Goal: Transaction & Acquisition: Purchase product/service

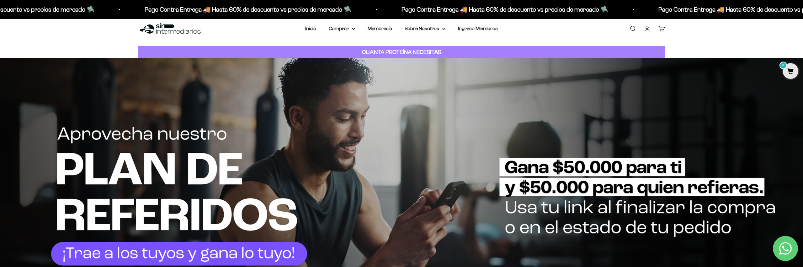
scroll to position [8, 0]
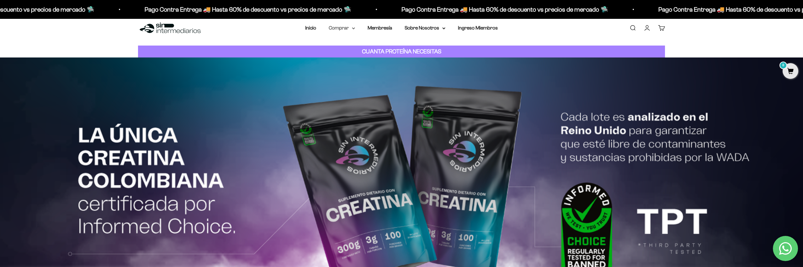
click at [348, 27] on summary "Comprar" at bounding box center [342, 28] width 26 height 8
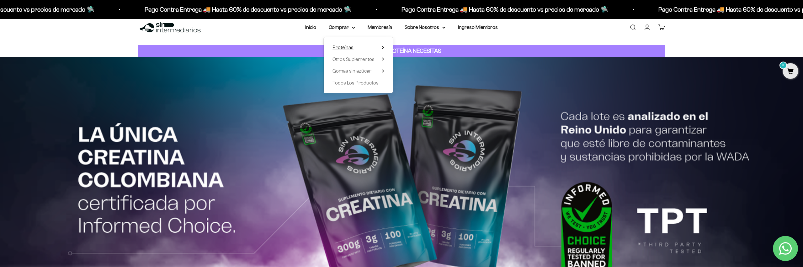
click at [347, 48] on span "Proteínas" at bounding box center [342, 47] width 21 height 5
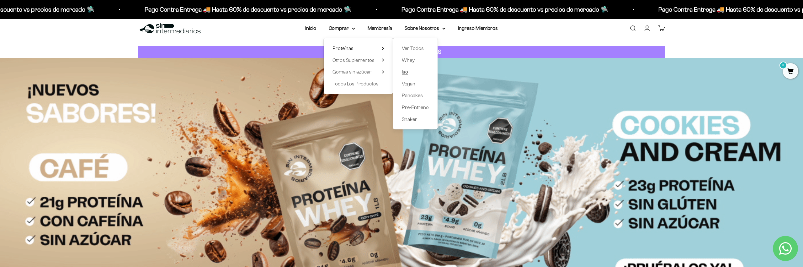
scroll to position [9, 0]
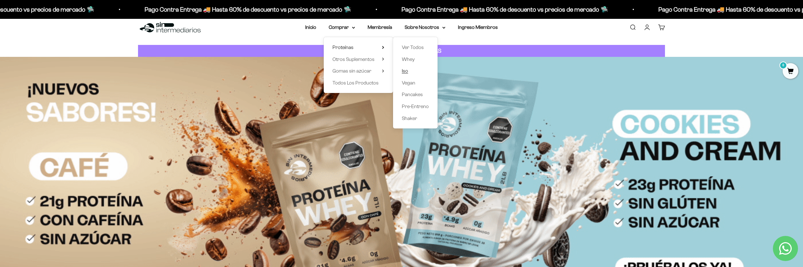
click at [407, 73] on span "Iso" at bounding box center [405, 70] width 6 height 5
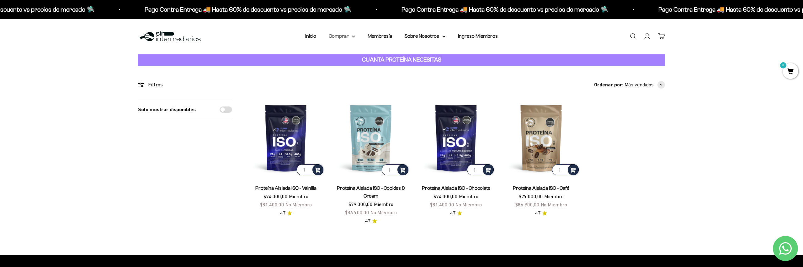
click at [350, 35] on summary "Comprar" at bounding box center [342, 36] width 26 height 8
click at [377, 56] on summary "Proteínas" at bounding box center [358, 56] width 52 height 8
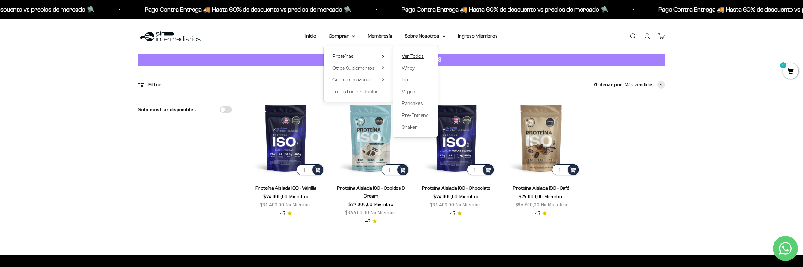
click at [409, 53] on span "Ver Todos" at bounding box center [413, 56] width 22 height 8
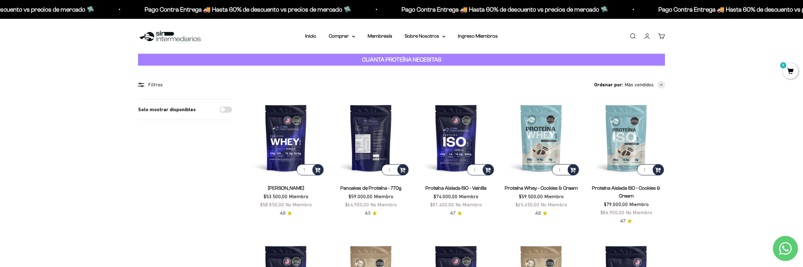
click at [374, 143] on img at bounding box center [370, 137] width 77 height 77
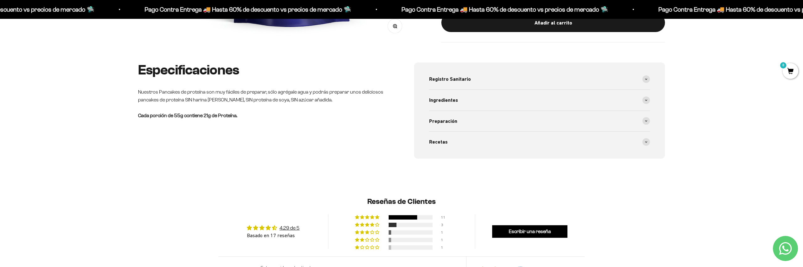
scroll to position [282, 0]
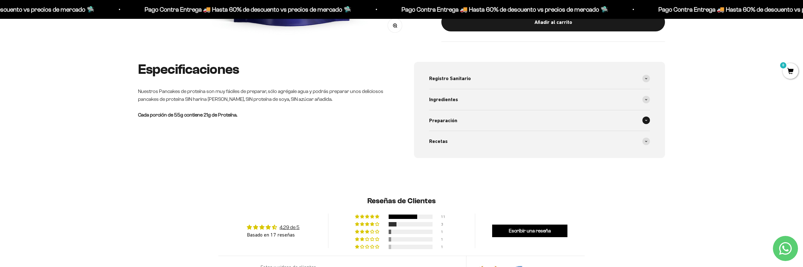
click at [460, 122] on div "Preparación" at bounding box center [539, 120] width 221 height 21
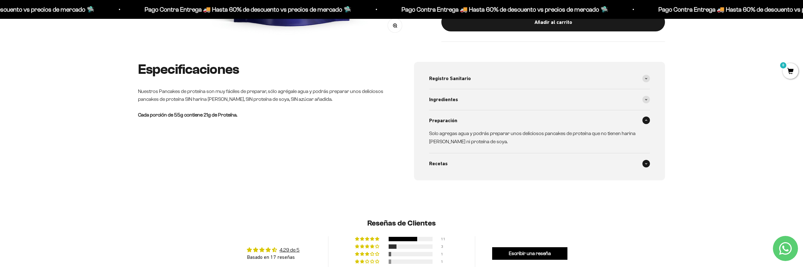
click at [441, 167] on span "Recetas" at bounding box center [438, 163] width 19 height 8
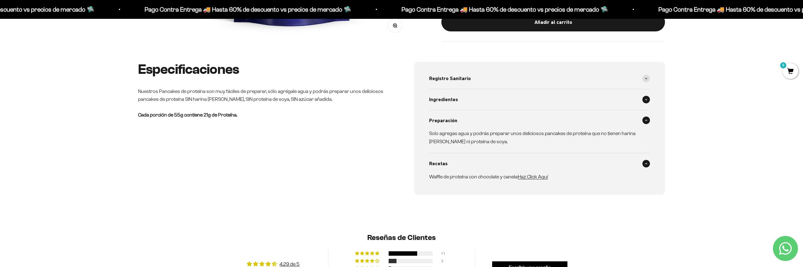
click at [447, 101] on span "Ingredientes" at bounding box center [443, 99] width 29 height 8
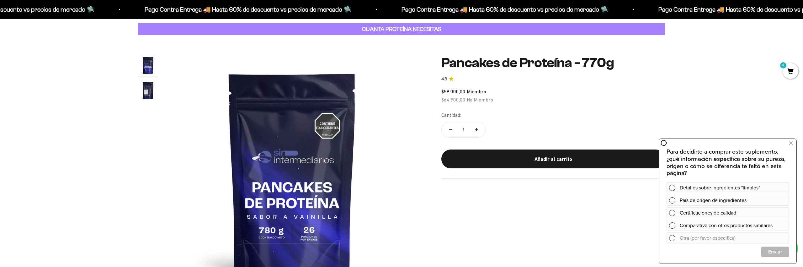
scroll to position [0, 0]
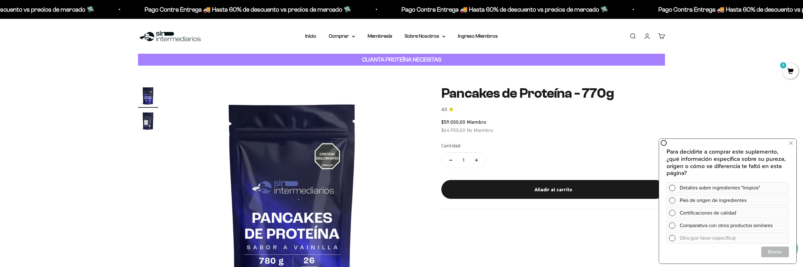
click at [576, 188] on div "Añadir al carrito" at bounding box center [553, 189] width 199 height 8
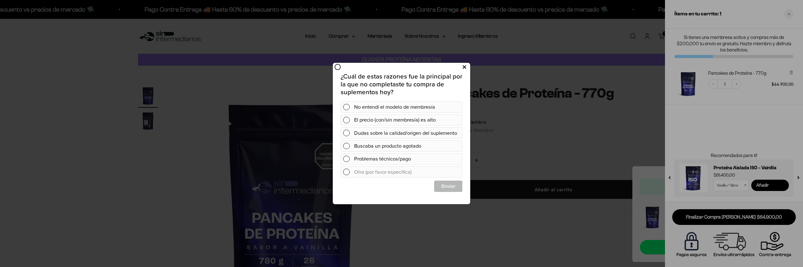
click at [464, 67] on icon at bounding box center [464, 67] width 3 height 8
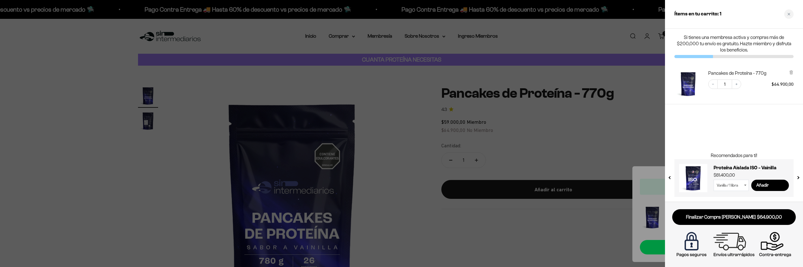
click at [738, 185] on select "Vanilla / 1 libra Vanilla / 2 libras (910g)" at bounding box center [730, 184] width 35 height 11
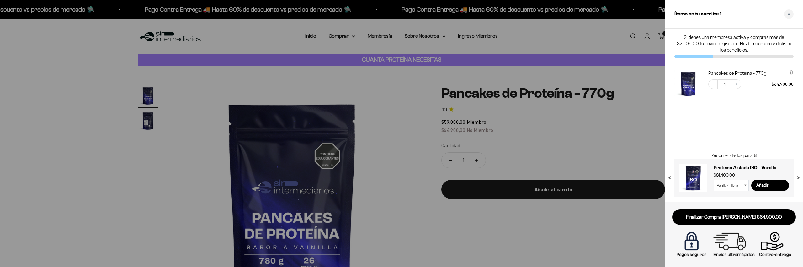
click at [738, 185] on select "Vanilla / 1 libra Vanilla / 2 libras (910g)" at bounding box center [730, 184] width 35 height 11
click at [713, 179] on select "Vanilla / 1 libra Vanilla / 2 libras (910g)" at bounding box center [730, 184] width 35 height 11
click at [766, 184] on input "Añadir" at bounding box center [770, 184] width 38 height 11
select select "42652938698961"
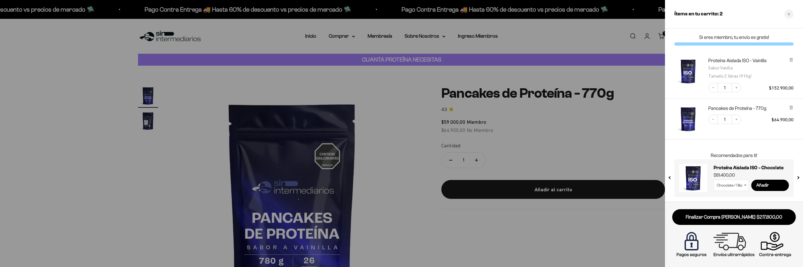
click at [351, 33] on div at bounding box center [401, 133] width 803 height 267
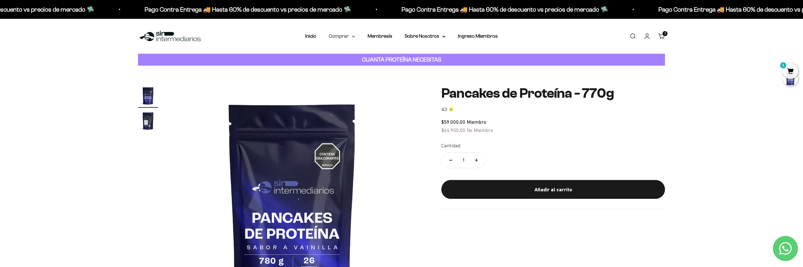
click at [351, 36] on summary "Comprar" at bounding box center [342, 36] width 26 height 8
click at [351, 56] on span "Proteínas" at bounding box center [342, 55] width 21 height 5
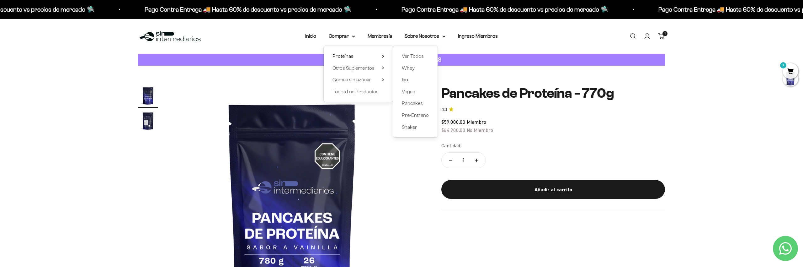
click at [407, 80] on span "Iso" at bounding box center [405, 79] width 6 height 5
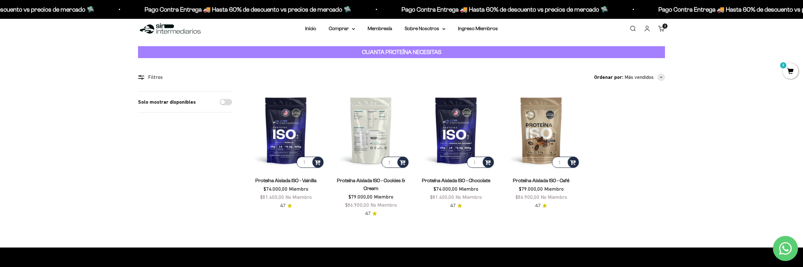
scroll to position [8, 0]
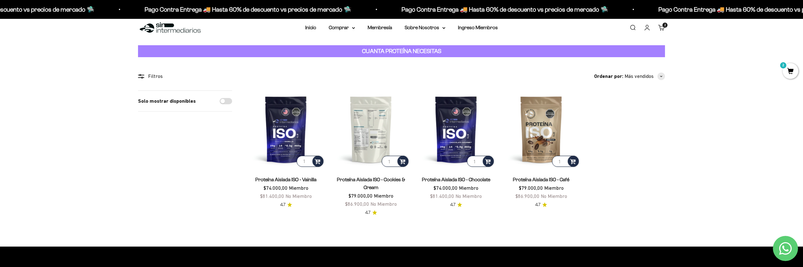
click at [369, 121] on img at bounding box center [370, 128] width 77 height 77
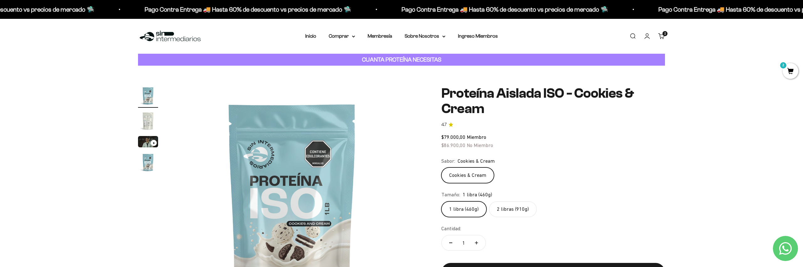
click at [147, 119] on img "Ir al artículo 2" at bounding box center [148, 121] width 20 height 20
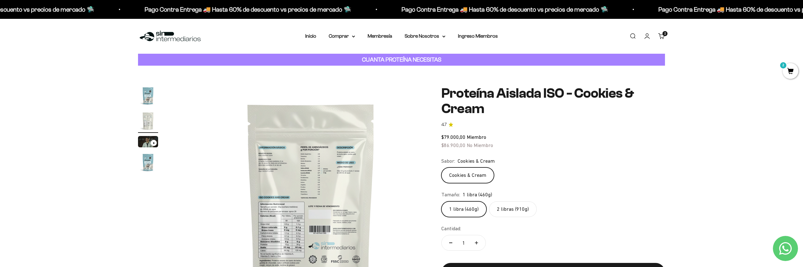
scroll to position [0, 246]
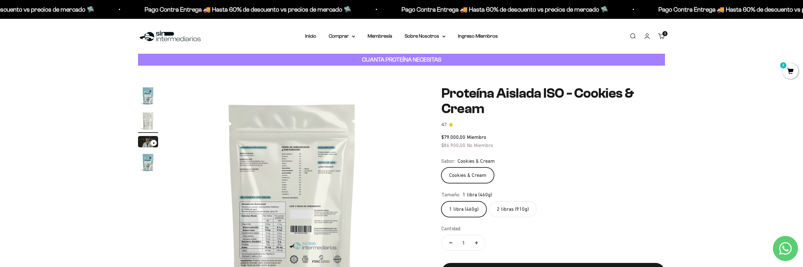
click at [268, 227] on img at bounding box center [292, 205] width 238 height 238
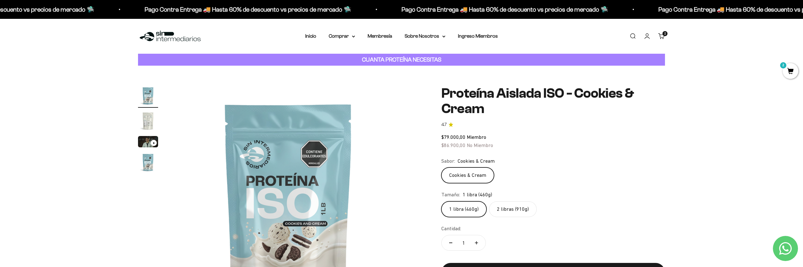
scroll to position [0, 0]
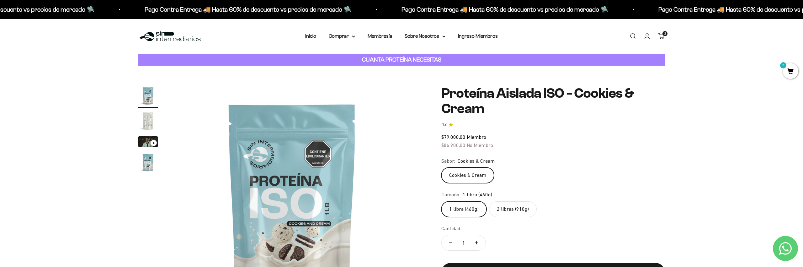
click at [146, 123] on img "Ir al artículo 2" at bounding box center [148, 121] width 20 height 20
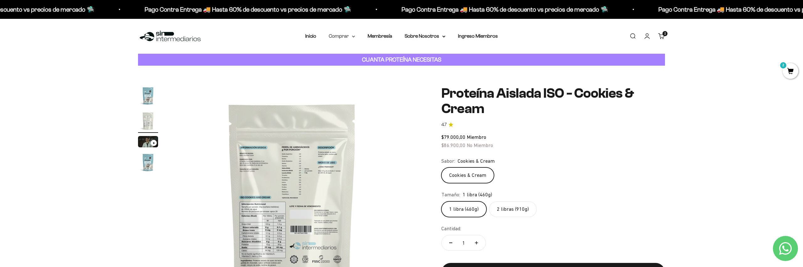
click at [347, 34] on summary "Comprar" at bounding box center [342, 36] width 26 height 8
click at [357, 56] on summary "Proteínas" at bounding box center [358, 56] width 52 height 8
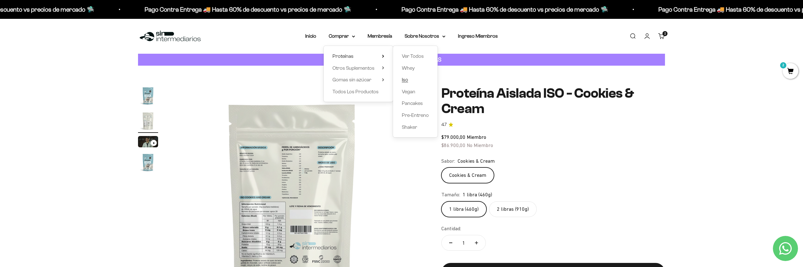
click at [408, 80] on span "Iso" at bounding box center [405, 79] width 6 height 5
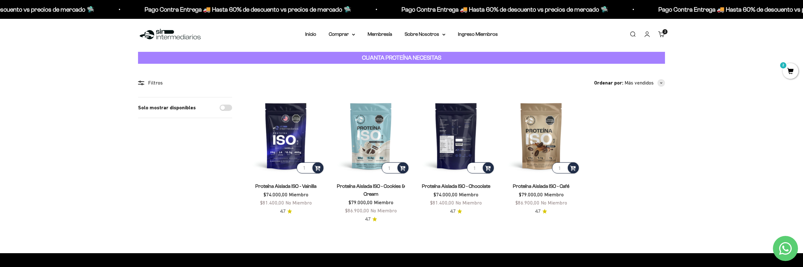
click at [452, 132] on img at bounding box center [455, 135] width 77 height 77
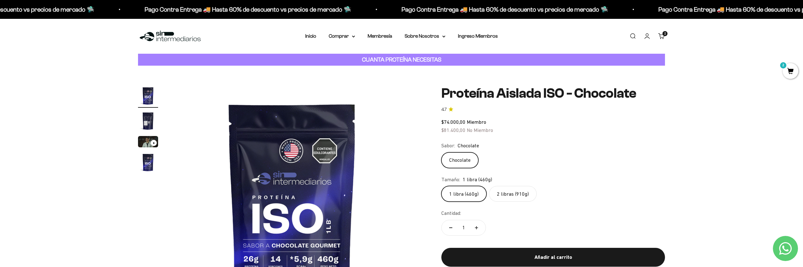
click at [148, 121] on img "Ir al artículo 2" at bounding box center [148, 121] width 20 height 20
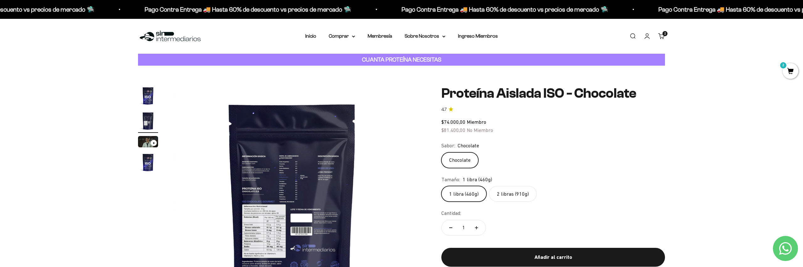
click at [244, 229] on img at bounding box center [292, 205] width 238 height 238
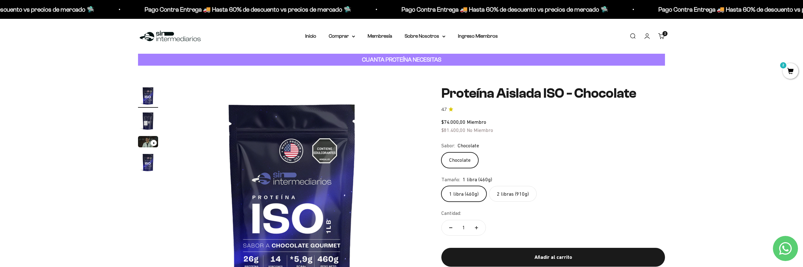
click at [149, 119] on img "Ir al artículo 2" at bounding box center [148, 121] width 20 height 20
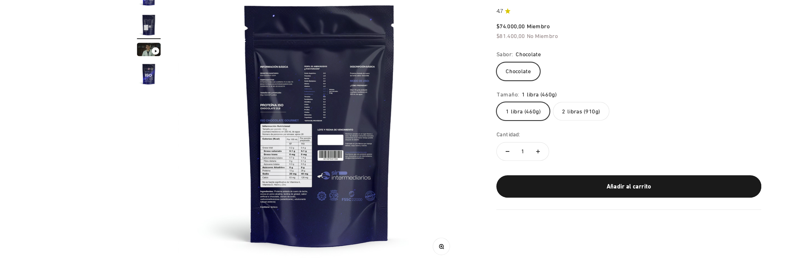
scroll to position [80, 0]
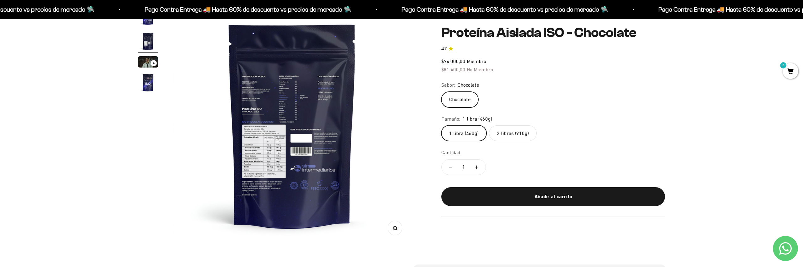
click at [515, 134] on label "2 libras (910g)" at bounding box center [513, 133] width 48 height 16
click at [441, 125] on input "2 libras (910g)" at bounding box center [441, 125] width 0 height 0
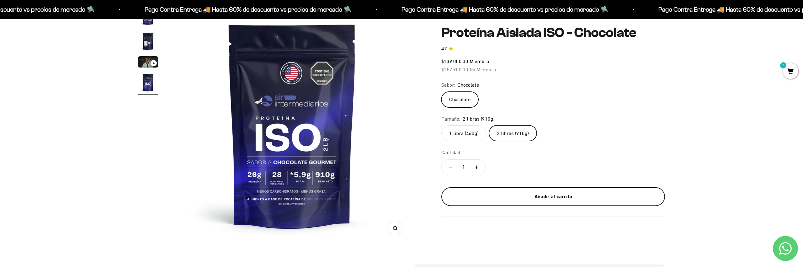
click at [517, 193] on div "Añadir al carrito" at bounding box center [553, 196] width 199 height 8
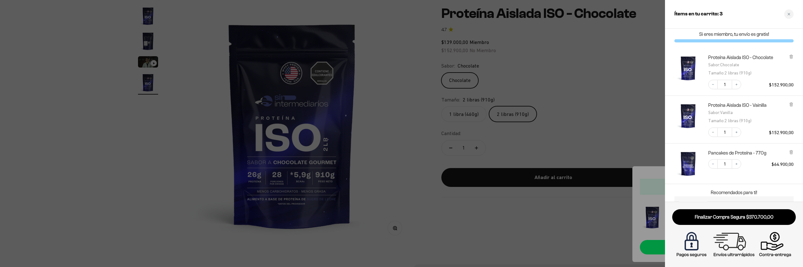
scroll to position [4, 0]
click at [740, 219] on link "Finalizar Compra Segura $370.700,00" at bounding box center [734, 217] width 124 height 16
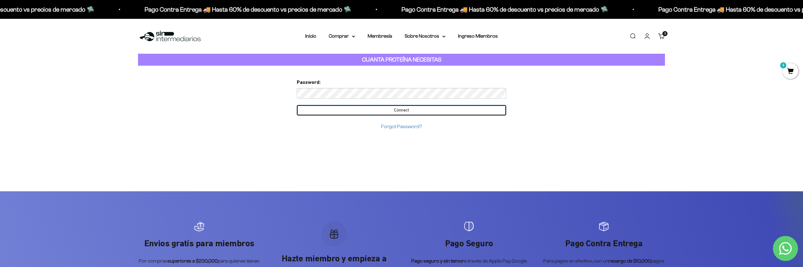
click at [451, 109] on input "Connect" at bounding box center [401, 110] width 209 height 11
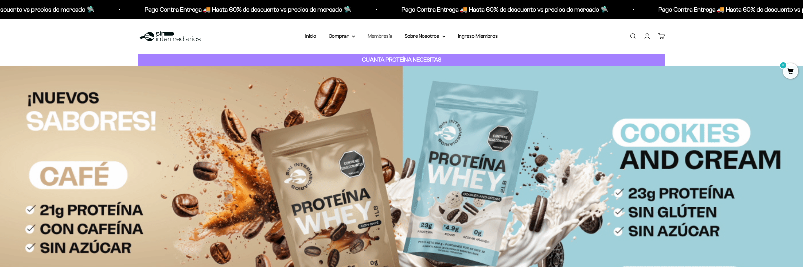
click at [379, 35] on link "Membresía" at bounding box center [380, 35] width 24 height 5
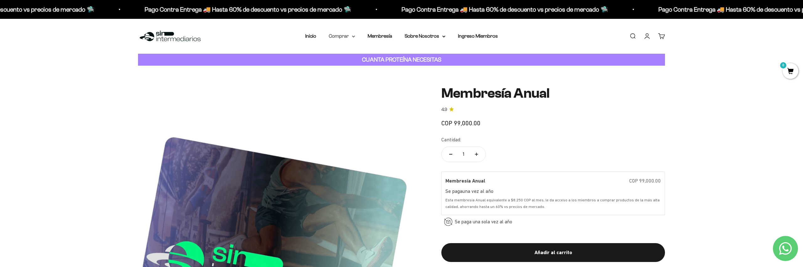
click at [340, 34] on summary "Comprar" at bounding box center [342, 36] width 26 height 8
click at [373, 56] on summary "Proteínas" at bounding box center [358, 56] width 52 height 8
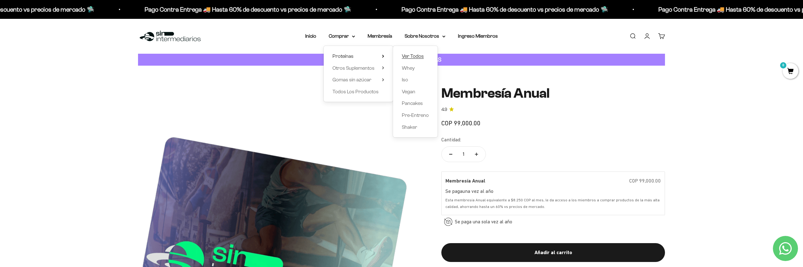
click at [421, 56] on span "Ver Todos" at bounding box center [413, 55] width 22 height 5
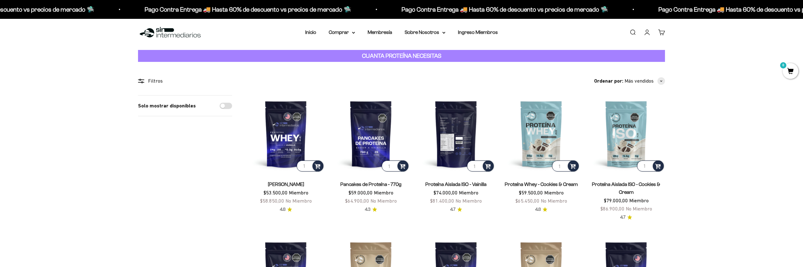
scroll to position [4, 0]
